Goal: Navigation & Orientation: Find specific page/section

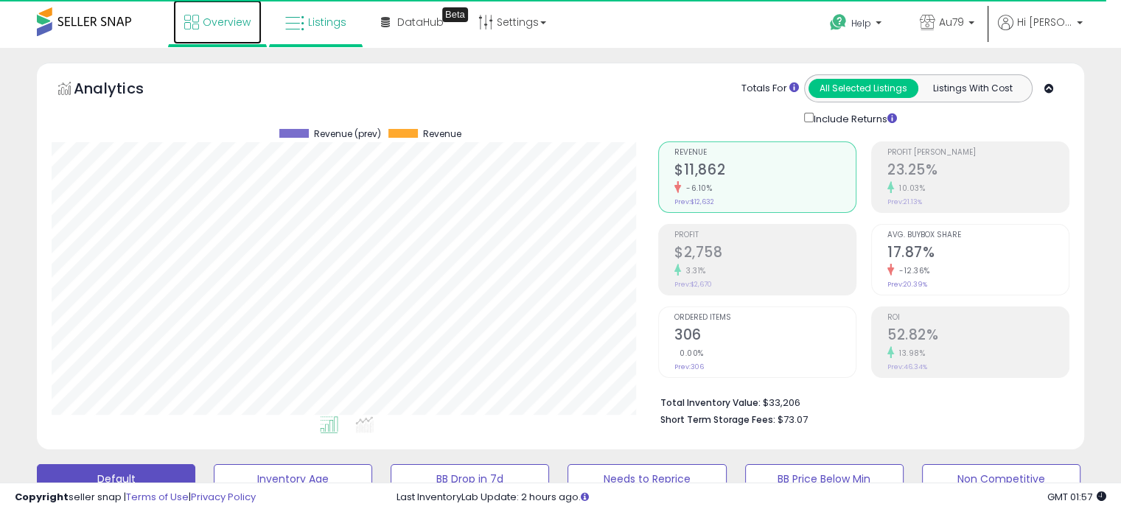
click at [206, 18] on span "Overview" at bounding box center [227, 22] width 48 height 15
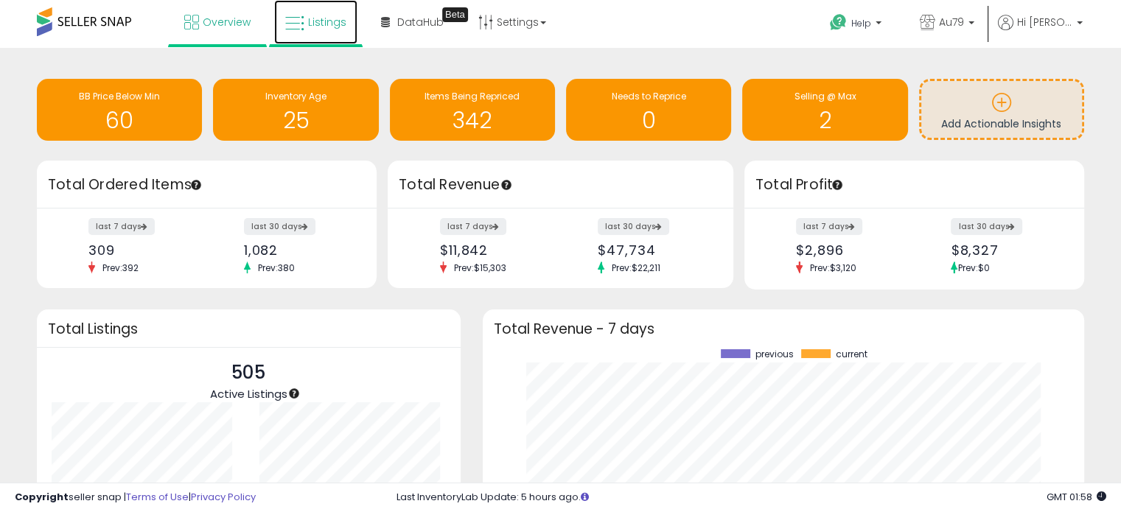
click at [313, 20] on span "Listings" at bounding box center [327, 22] width 38 height 15
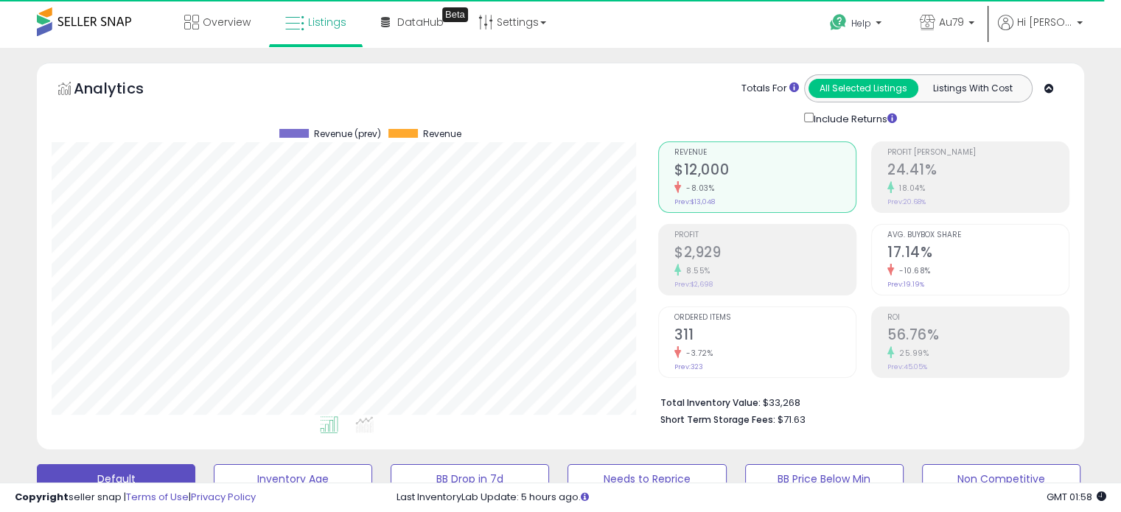
scroll to position [302, 606]
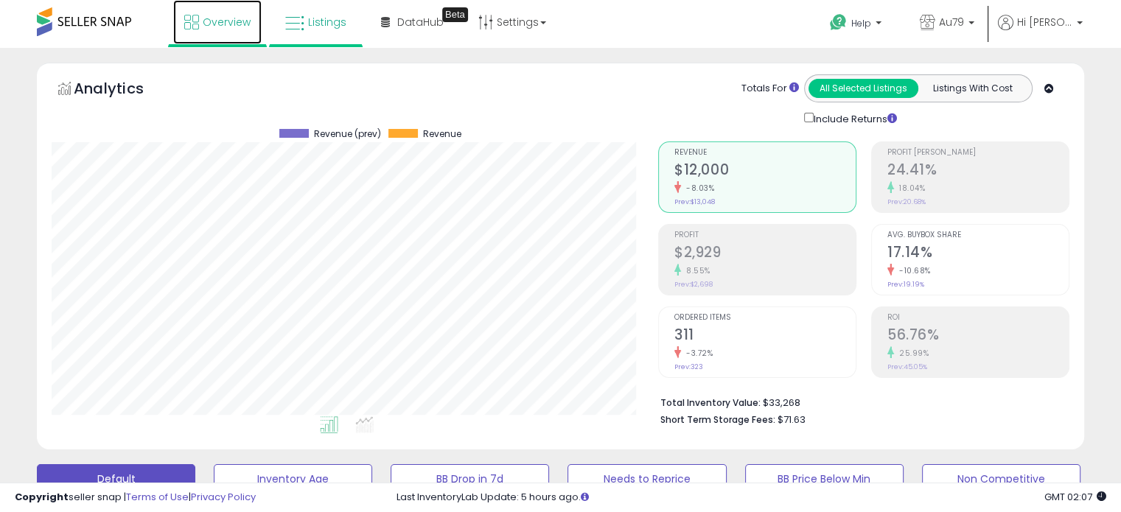
click at [205, 13] on link "Overview" at bounding box center [217, 22] width 88 height 44
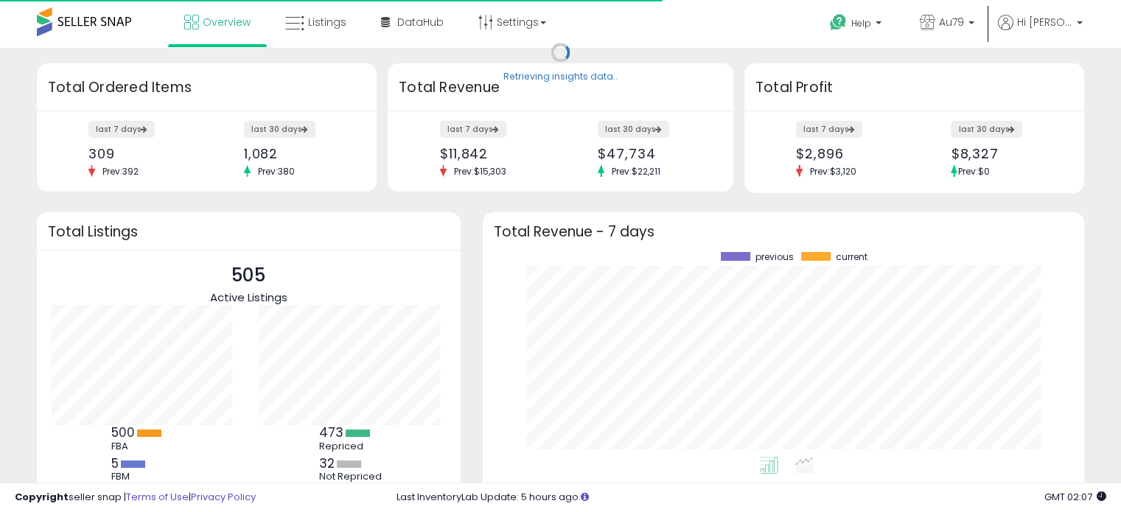
scroll to position [204, 572]
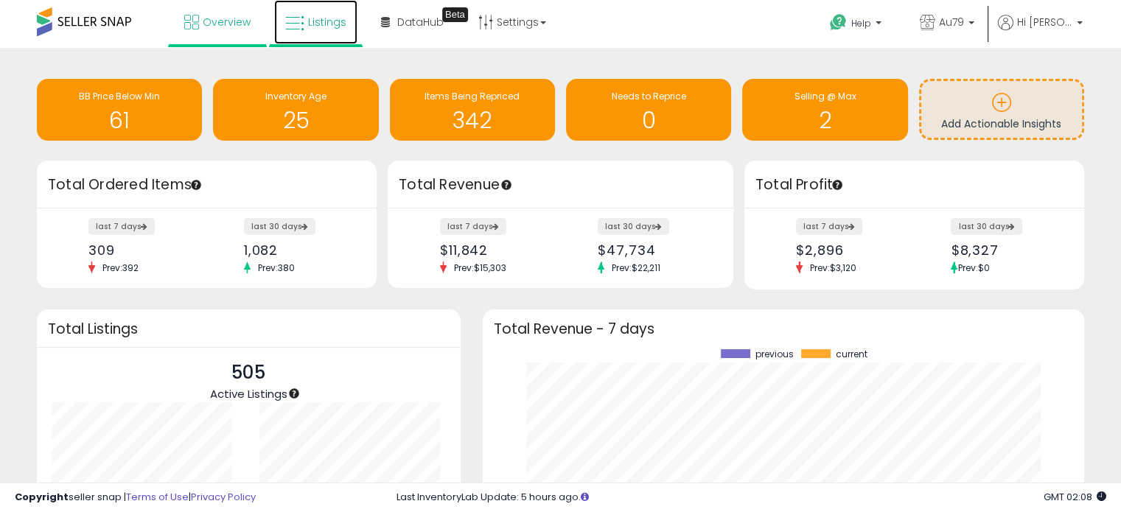
click at [308, 20] on span "Listings" at bounding box center [327, 22] width 38 height 15
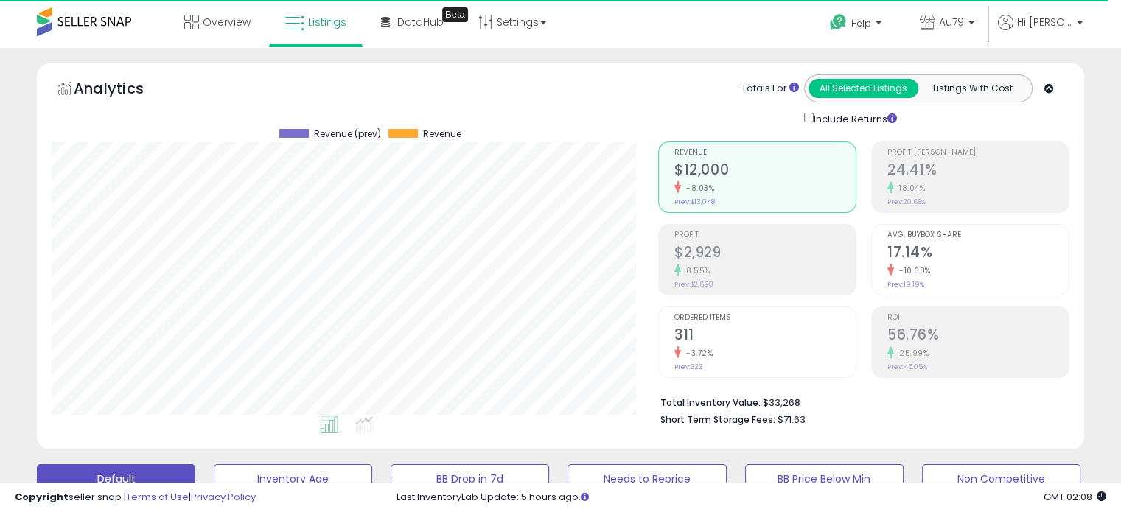
scroll to position [302, 606]
